Goal: Task Accomplishment & Management: Manage account settings

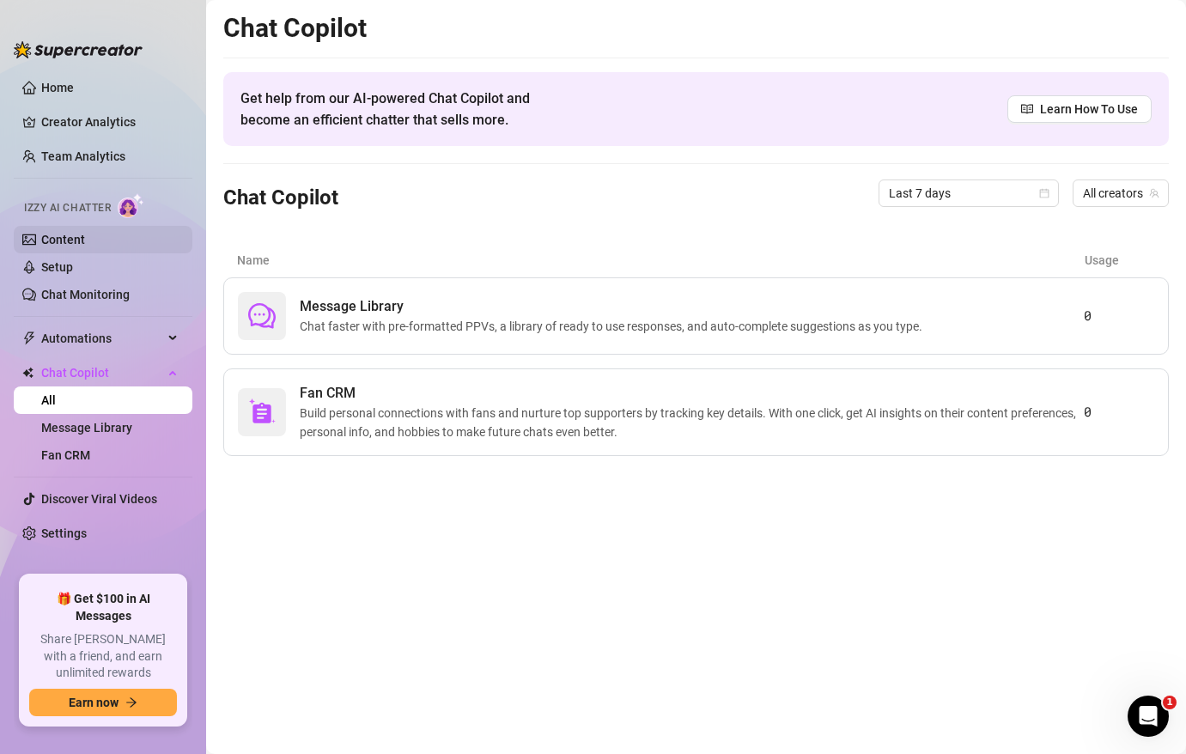
click at [65, 244] on link "Content" at bounding box center [63, 240] width 44 height 14
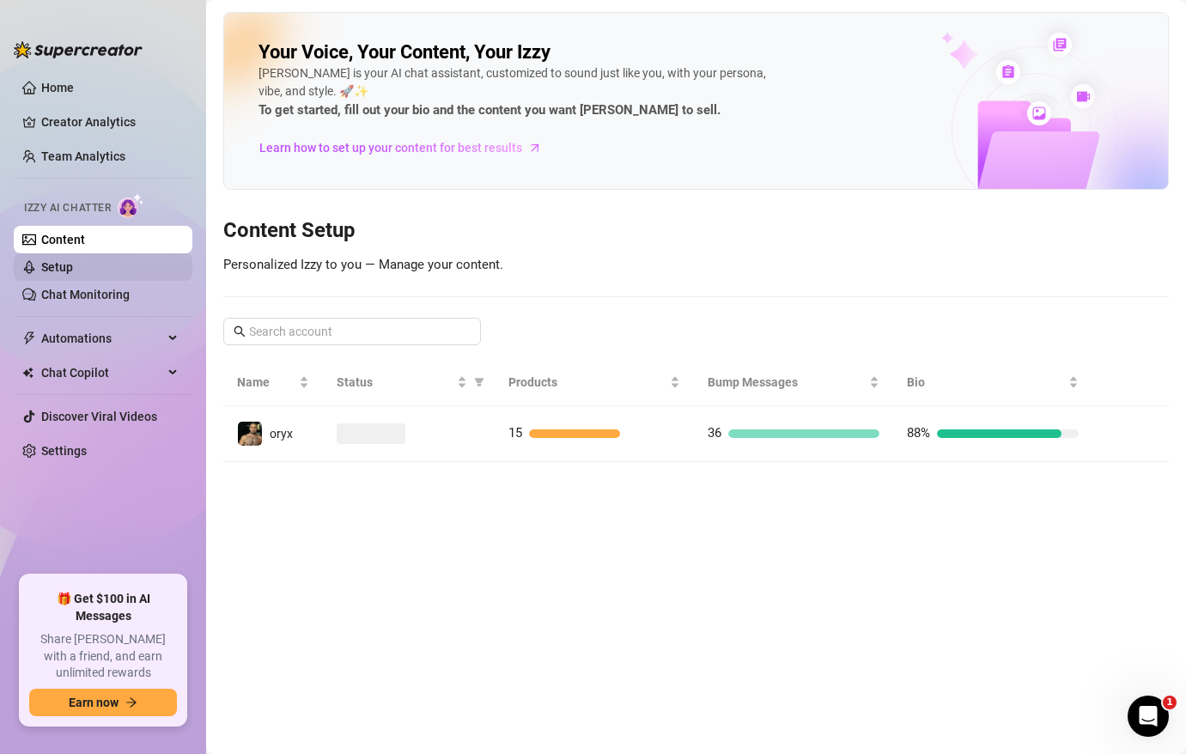
click at [73, 263] on link "Setup" at bounding box center [57, 267] width 32 height 14
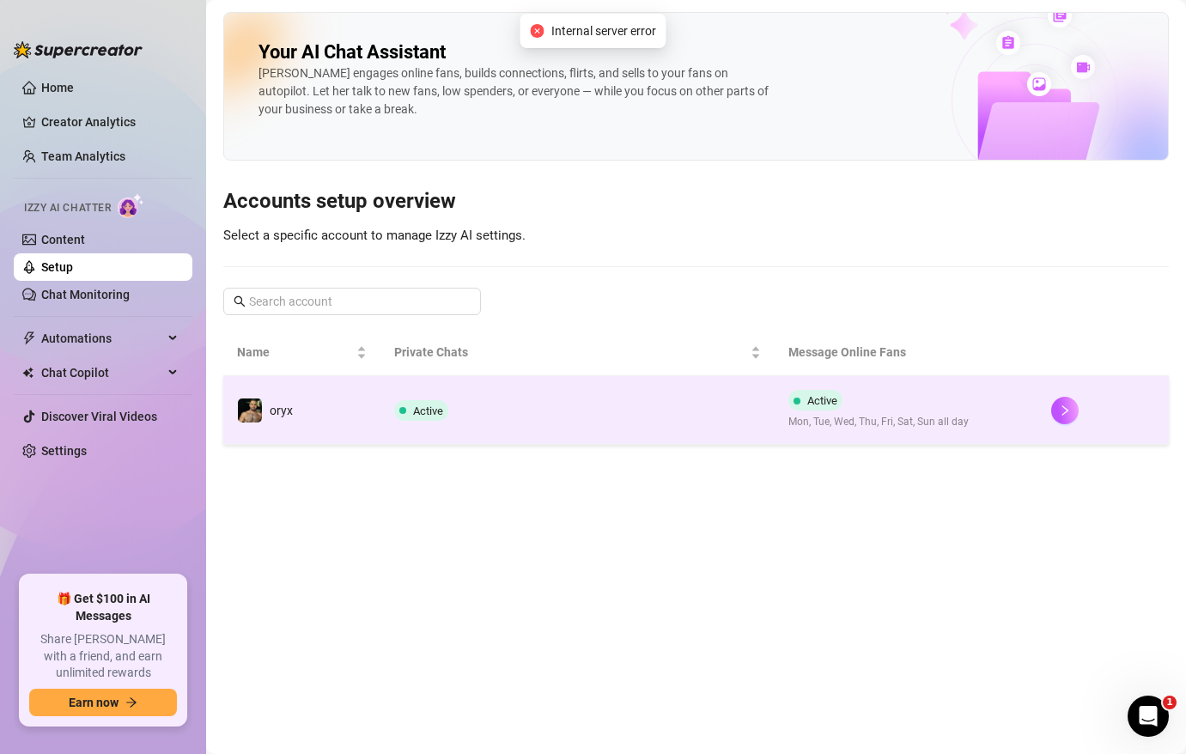
click at [571, 427] on td "Active" at bounding box center [577, 410] width 394 height 69
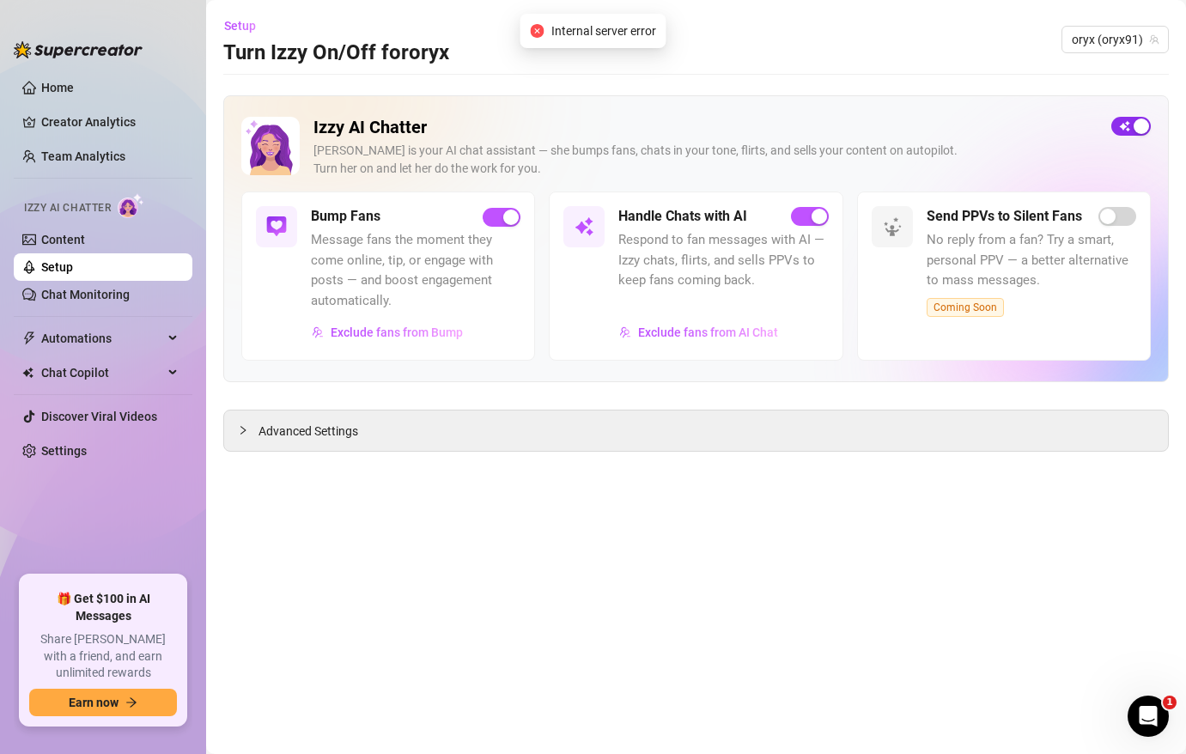
click at [1116, 120] on span "button" at bounding box center [1131, 126] width 40 height 19
